Goal: Navigation & Orientation: Go to known website

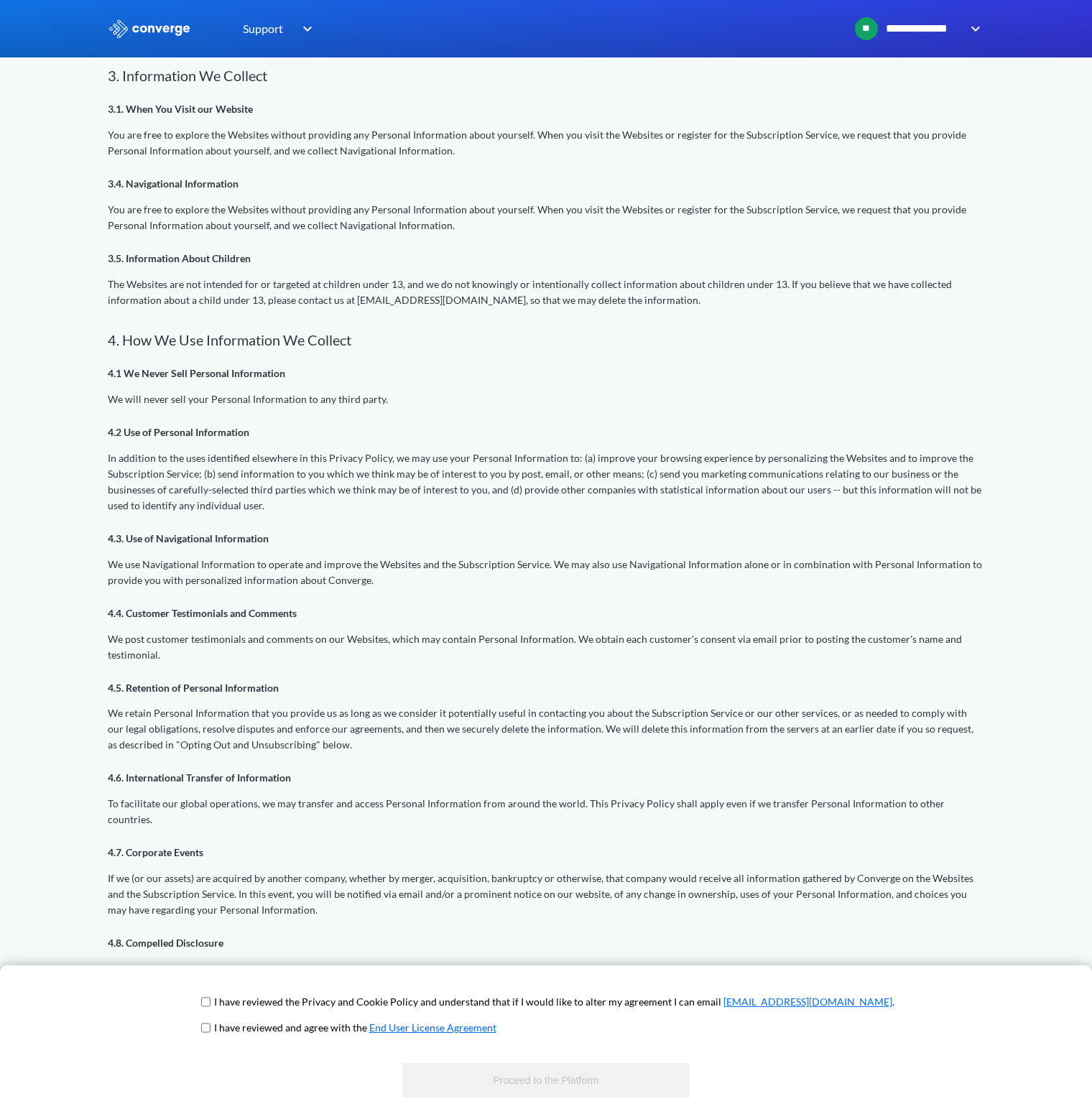
scroll to position [1208, 0]
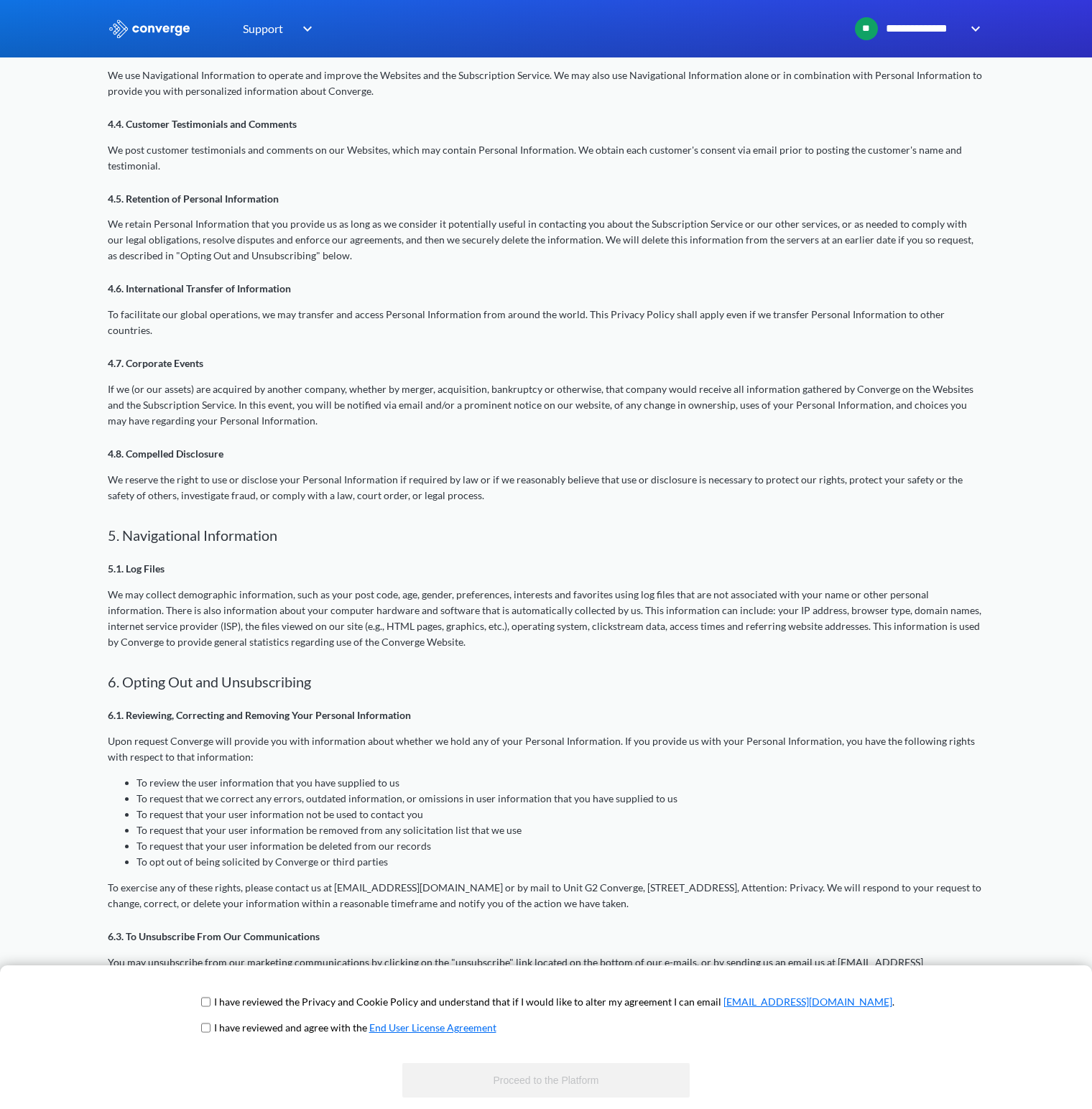
click at [210, 1006] on input "checkbox" at bounding box center [205, 1002] width 9 height 12
checkbox input "true"
click at [210, 1031] on input "checkbox" at bounding box center [205, 1028] width 9 height 12
checkbox input "true"
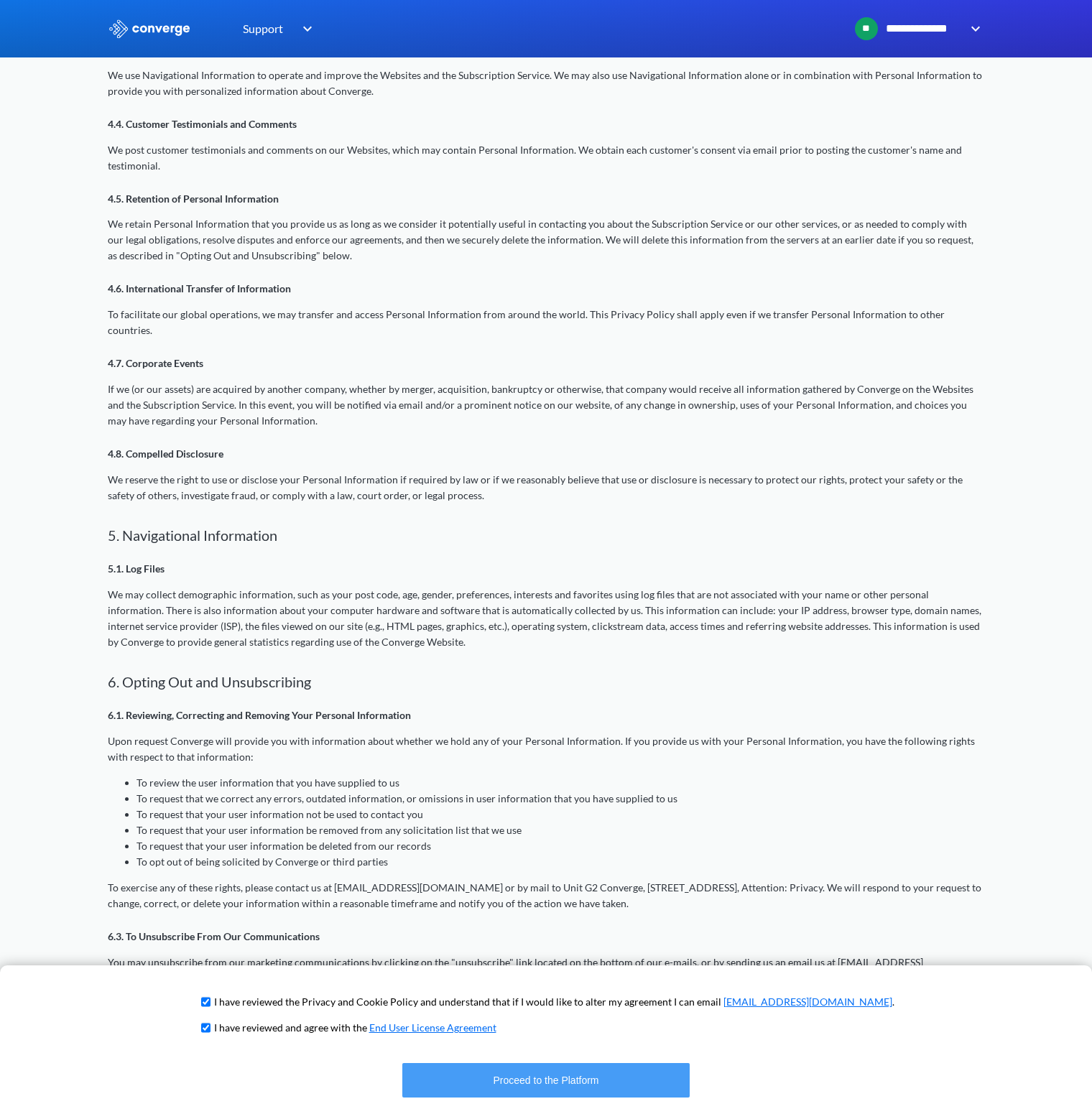
click at [506, 1071] on button "Proceed to the Platform" at bounding box center [546, 1081] width 287 height 35
